Goal: Find specific page/section: Find specific page/section

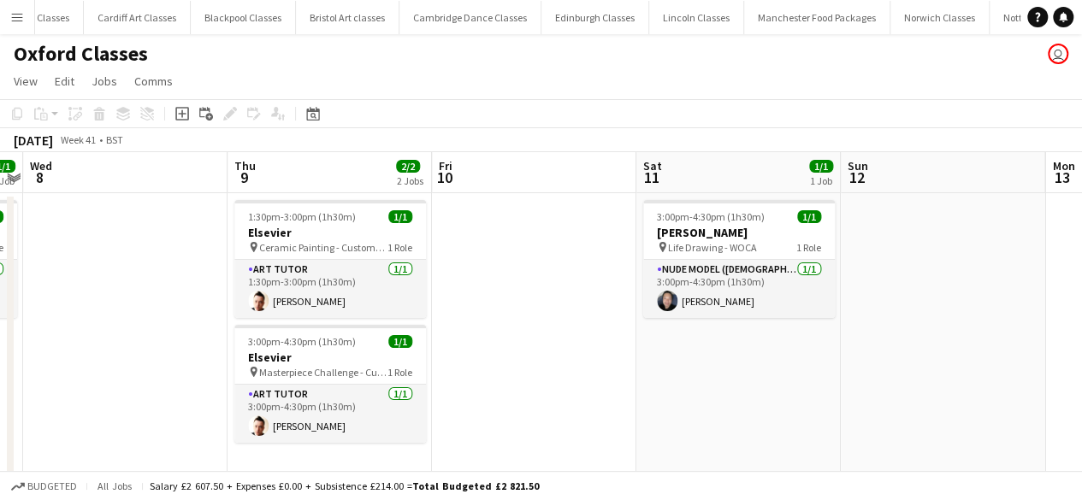
click at [19, 27] on button "Menu" at bounding box center [17, 17] width 34 height 34
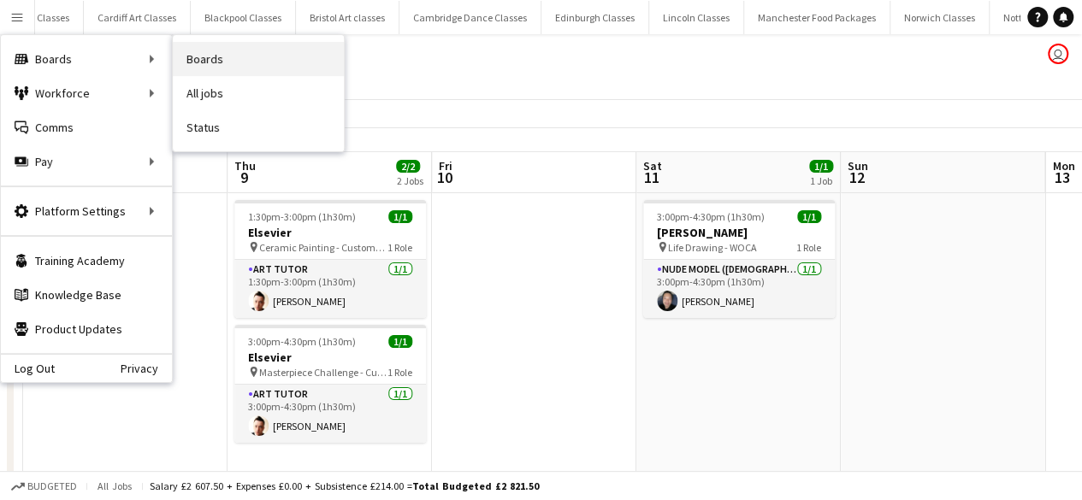
click at [231, 62] on link "Boards" at bounding box center [258, 59] width 171 height 34
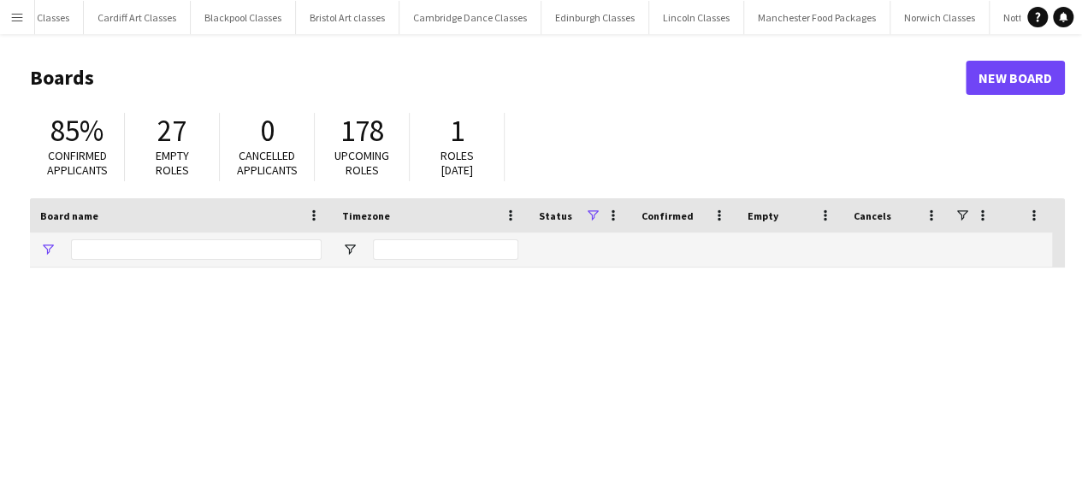
type input "******"
click at [18, 18] on app-icon "Menu" at bounding box center [17, 17] width 14 height 14
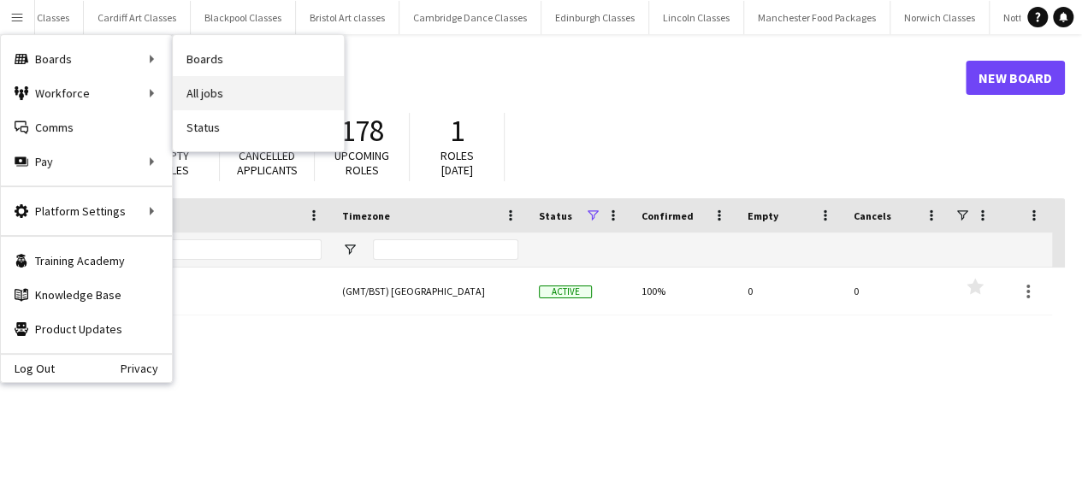
click at [228, 89] on link "All jobs" at bounding box center [258, 93] width 171 height 34
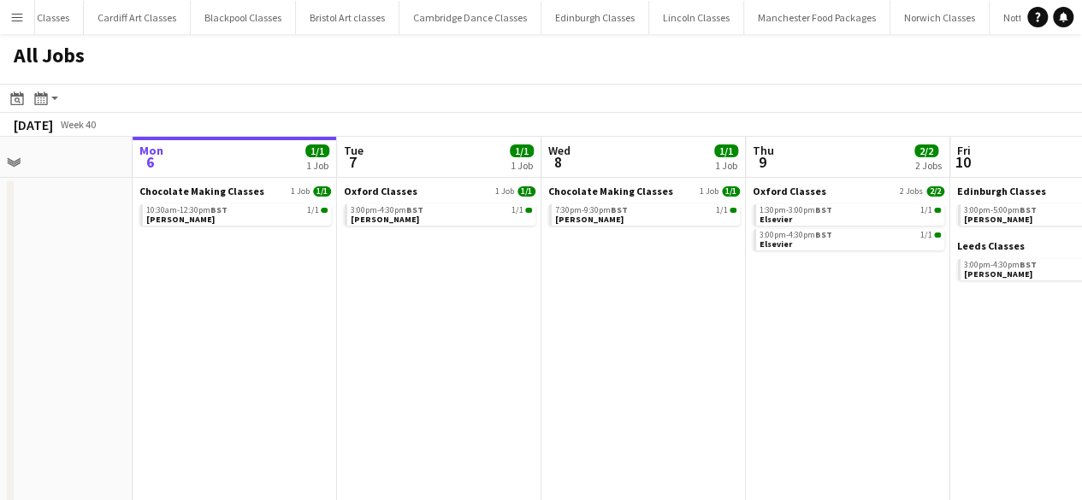
scroll to position [0, 533]
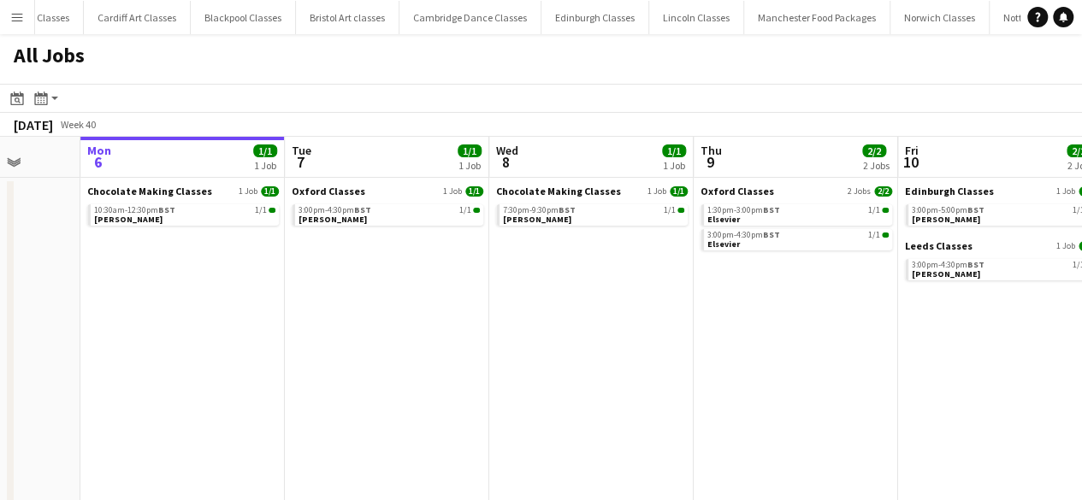
drag, startPoint x: 546, startPoint y: 280, endPoint x: 422, endPoint y: 288, distance: 124.2
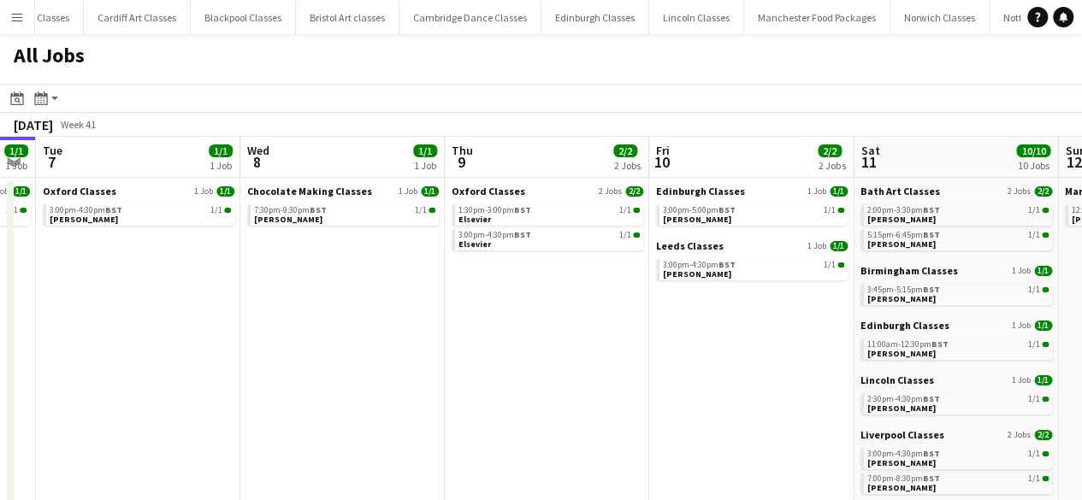
drag, startPoint x: 555, startPoint y: 349, endPoint x: 304, endPoint y: 349, distance: 250.5
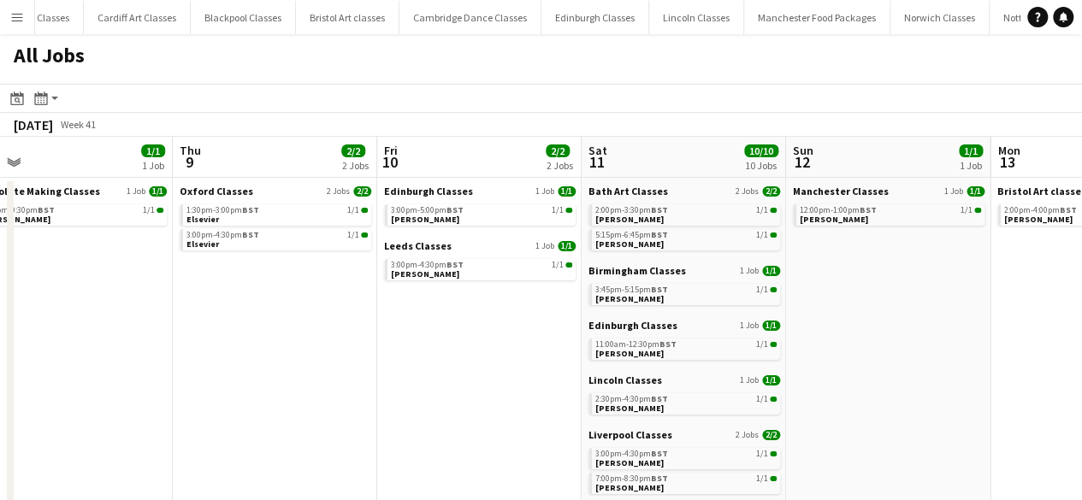
drag, startPoint x: 581, startPoint y: 347, endPoint x: 304, endPoint y: 330, distance: 276.7
click at [473, 216] on link "3:00pm-5:00pm BST 1/1 Lorna Conn" at bounding box center [479, 214] width 181 height 20
click at [467, 281] on div "Leeds Classes 1 Job 1/1 3:00pm-4:30pm BST 1/1 Faye Shepherd" at bounding box center [478, 261] width 192 height 44
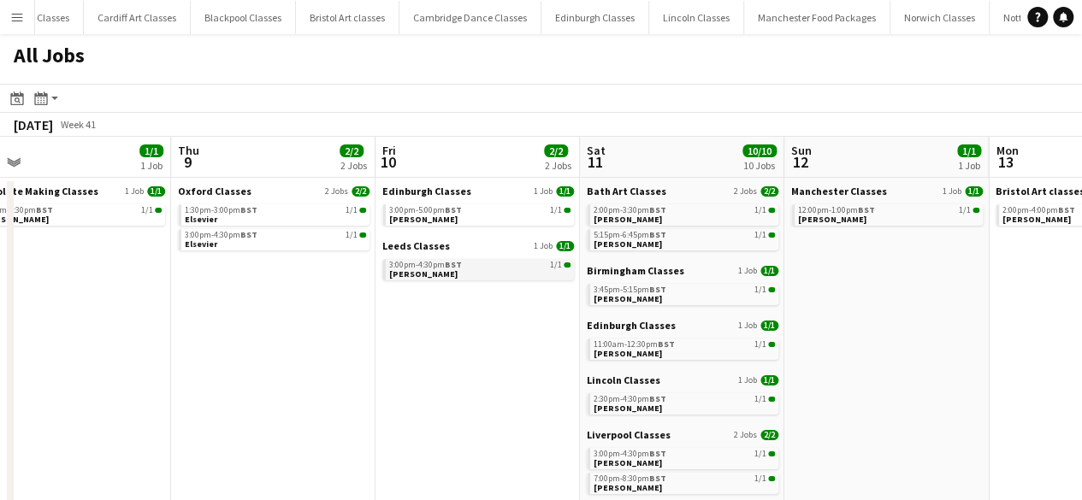
click at [417, 272] on span "Faye Shepherd" at bounding box center [423, 273] width 68 height 11
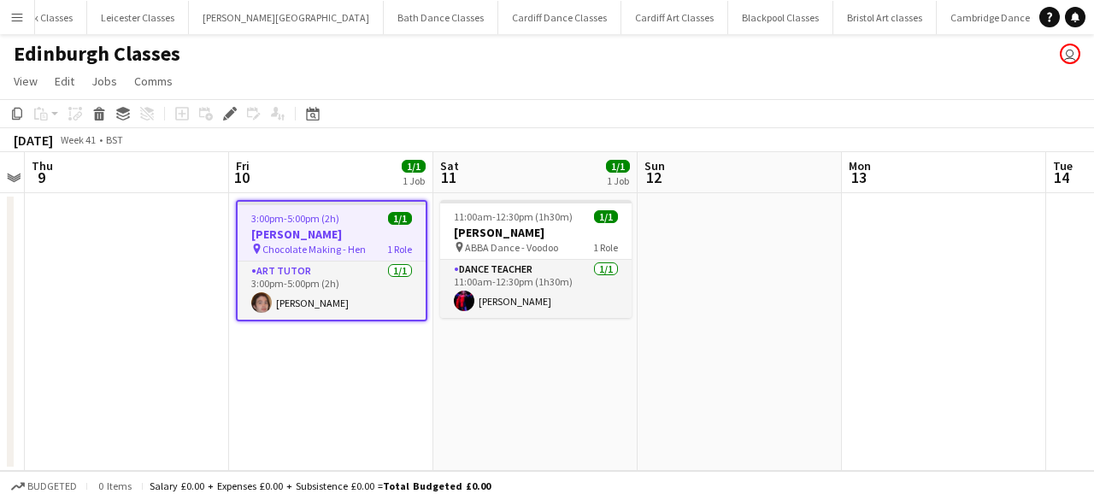
scroll to position [0, 1428]
click at [337, 249] on span "Chocolate Making - Hen" at bounding box center [314, 249] width 103 height 13
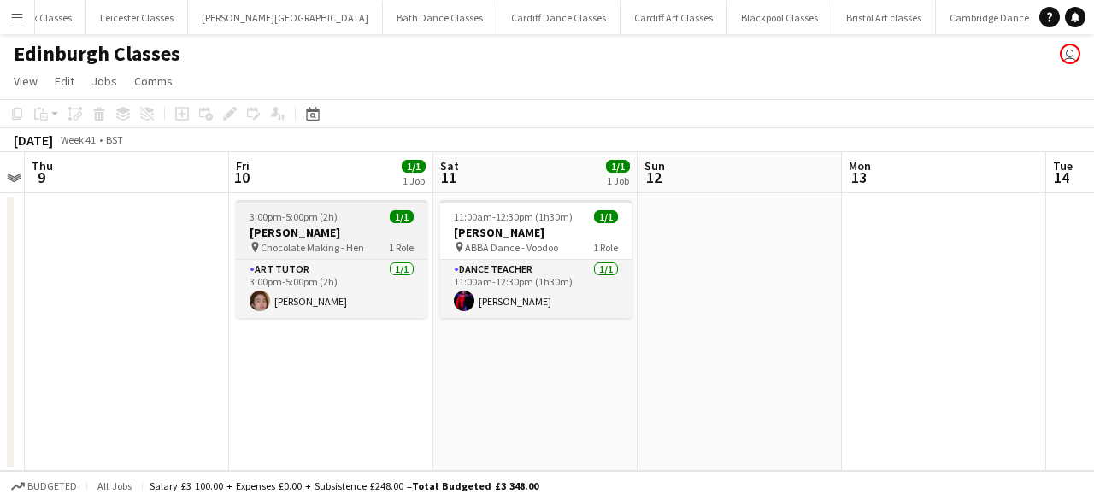
click at [295, 237] on h3 "[PERSON_NAME]" at bounding box center [332, 232] width 192 height 15
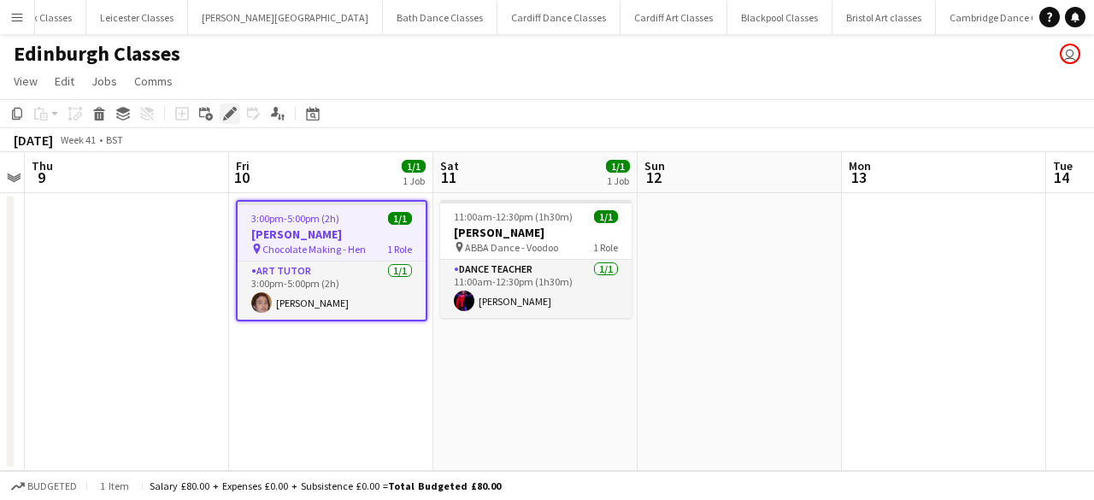
click at [230, 109] on icon "Edit" at bounding box center [230, 114] width 14 height 14
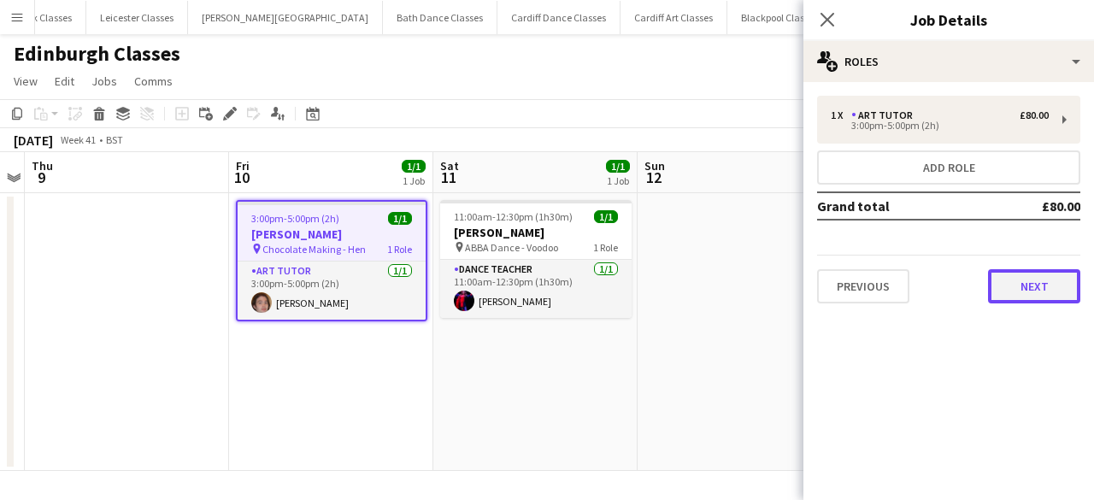
click at [1021, 292] on button "Next" at bounding box center [1034, 286] width 92 height 34
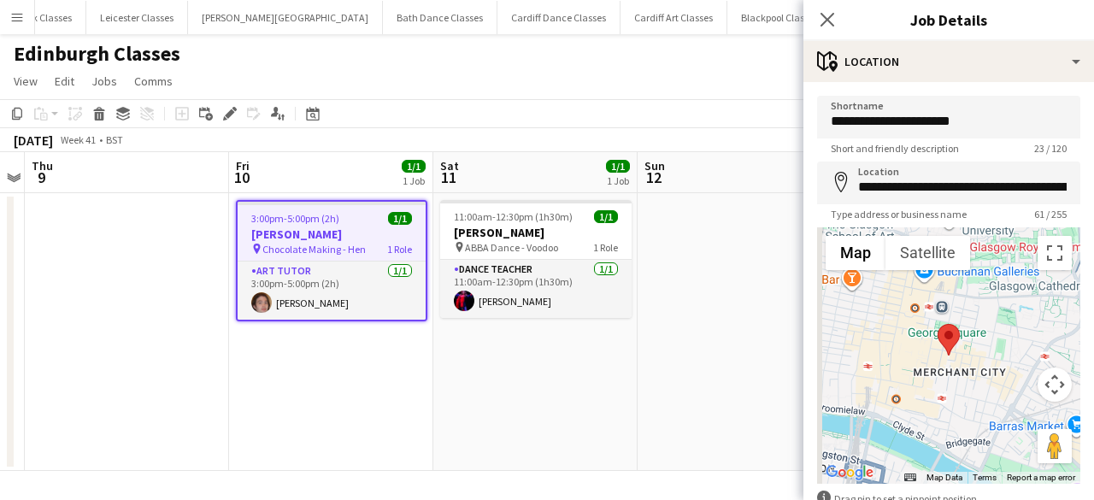
click at [507, 336] on app-date-cell "11:00am-12:30pm (1h30m) 1/1 [PERSON_NAME] pin ABBA Dance - Voodoo 1 Role Dance …" at bounding box center [536, 332] width 204 height 278
